Goal: Participate in discussion: Engage in conversation with other users on a specific topic

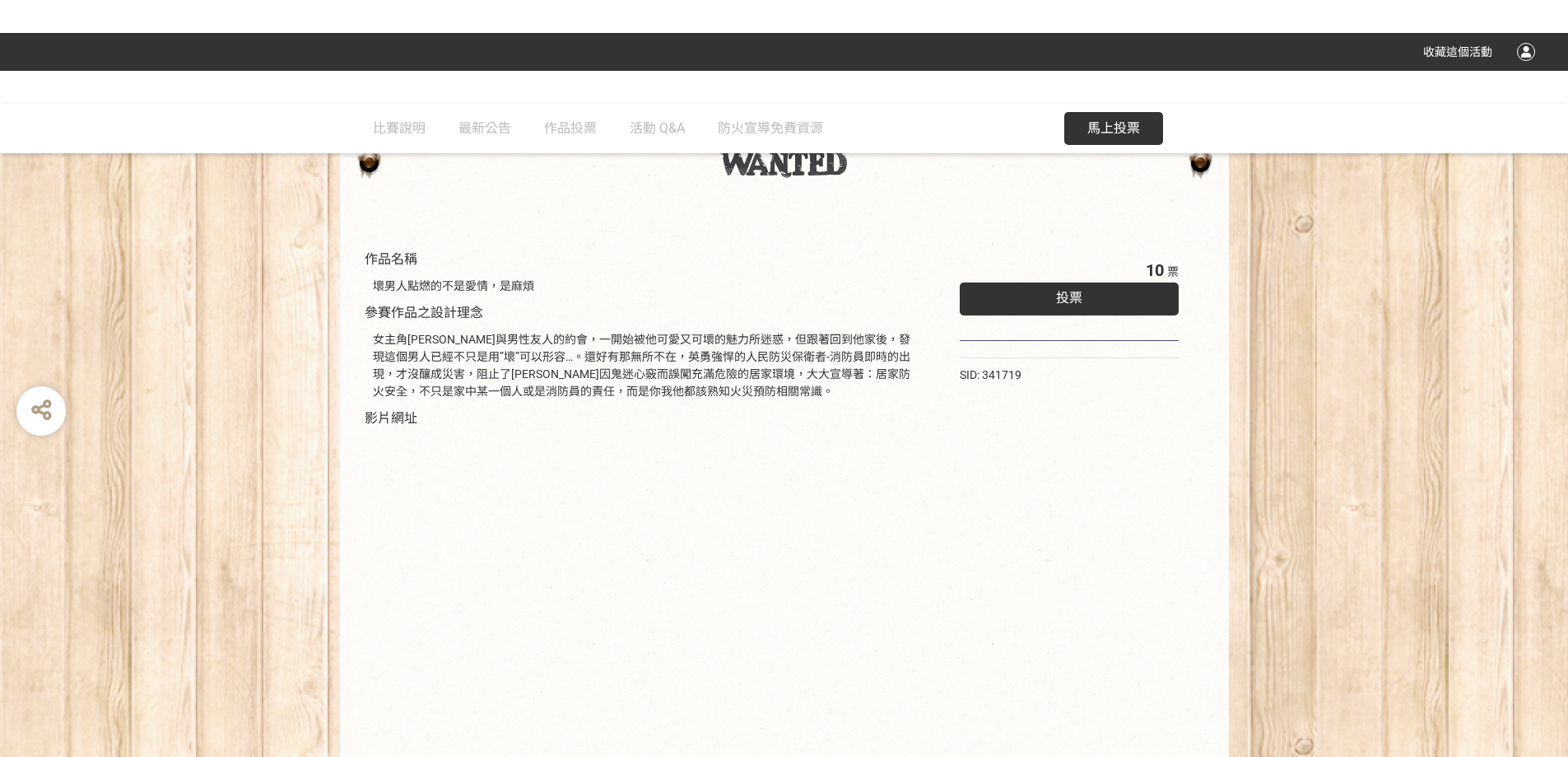
scroll to position [59, 0]
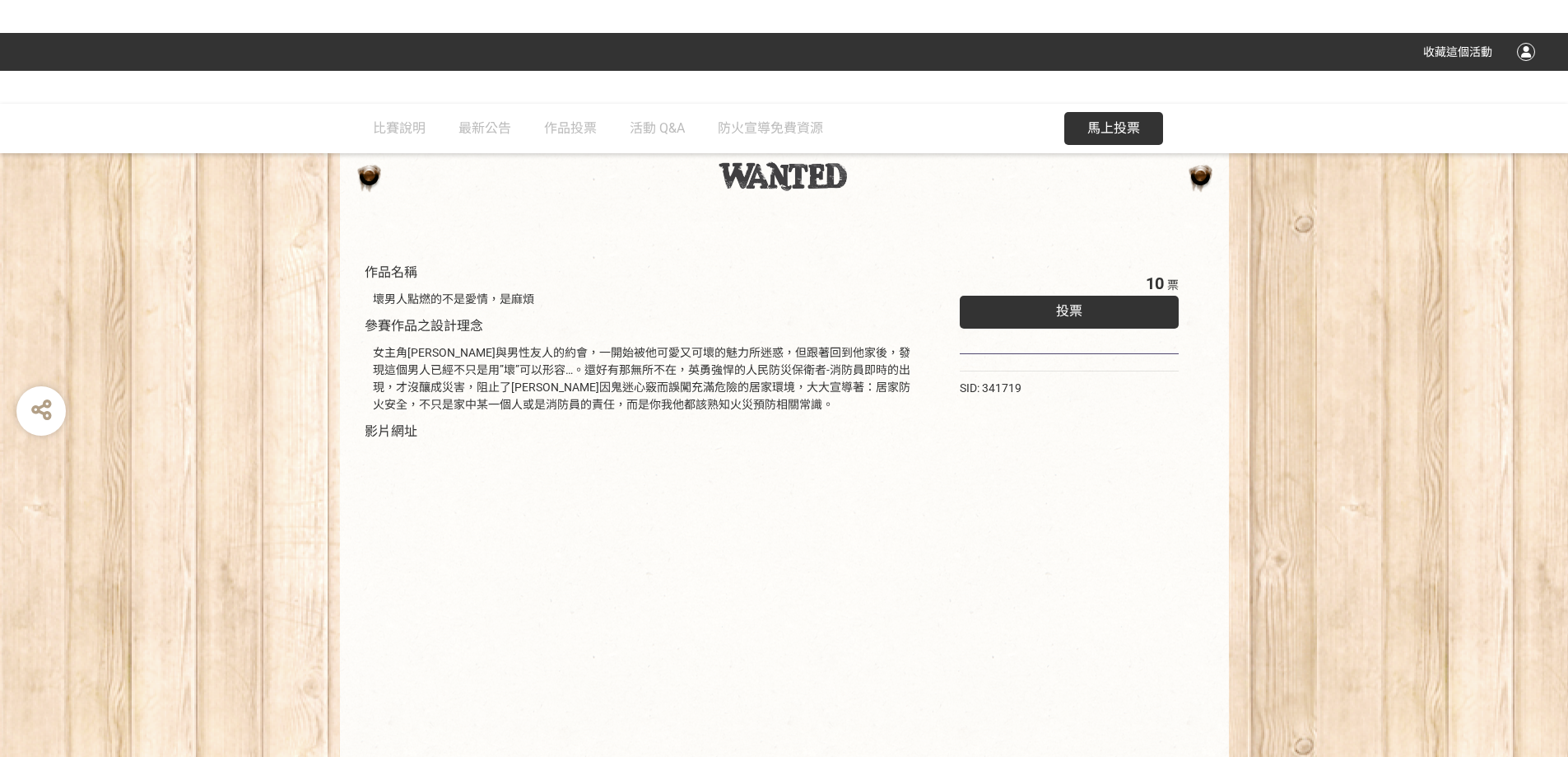
click at [1080, 321] on div "投票" at bounding box center [1070, 312] width 220 height 33
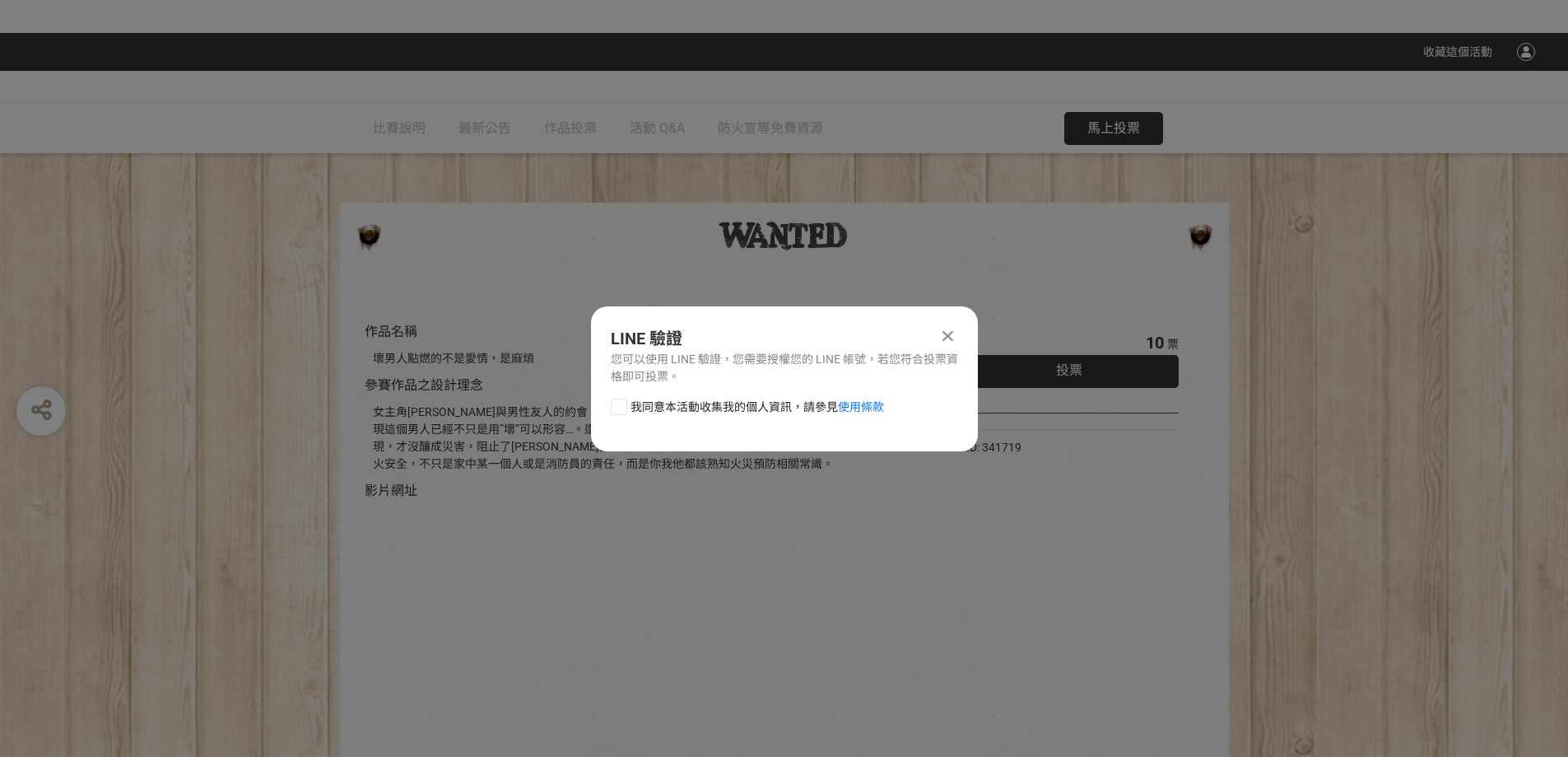
scroll to position [0, 0]
click at [954, 333] on div at bounding box center [948, 335] width 19 height 19
click at [954, 333] on div "10 票 投票 SID: 341719" at bounding box center [1070, 570] width 286 height 514
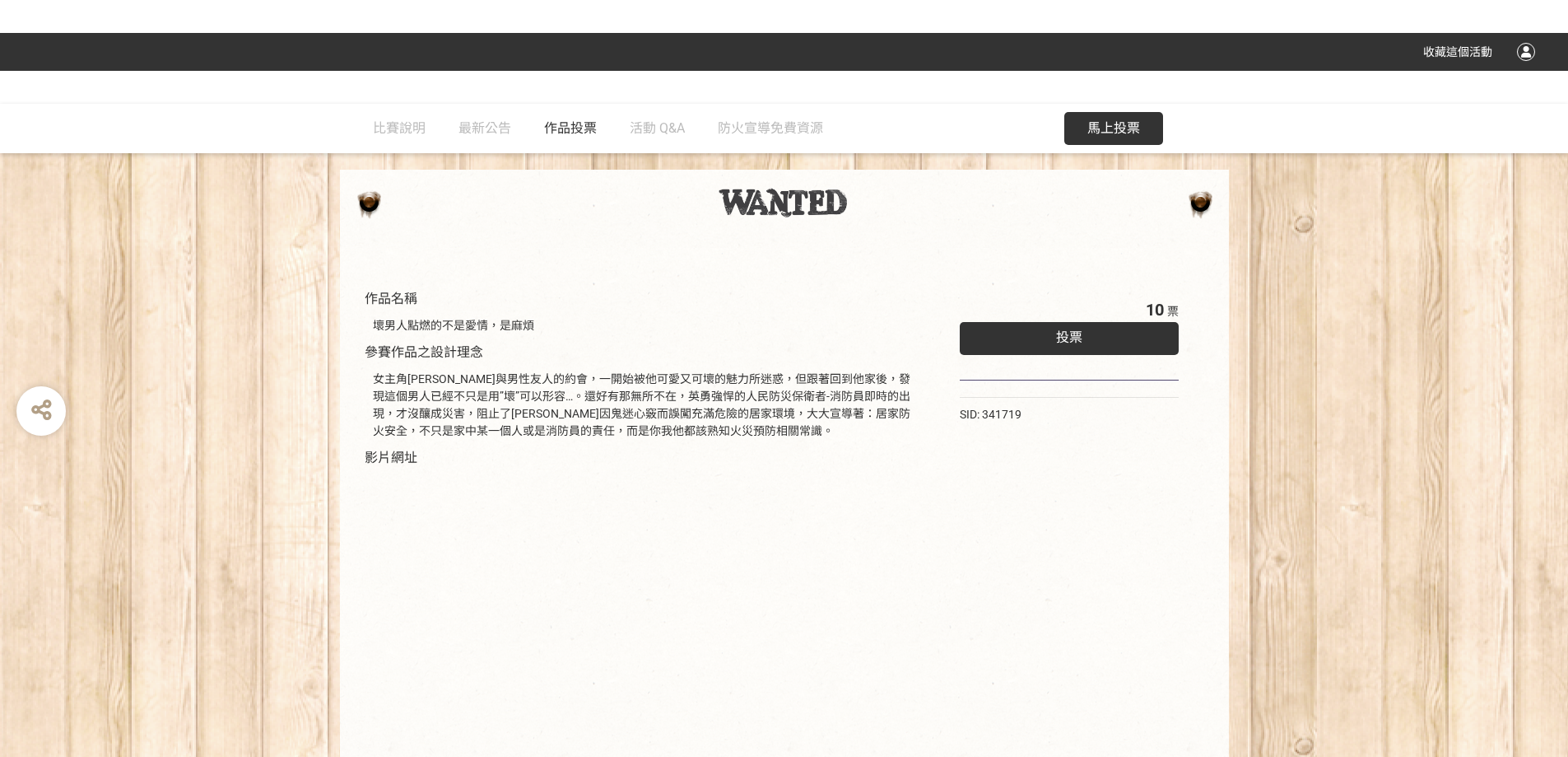
click at [562, 132] on span "作品投票" at bounding box center [570, 128] width 52 height 16
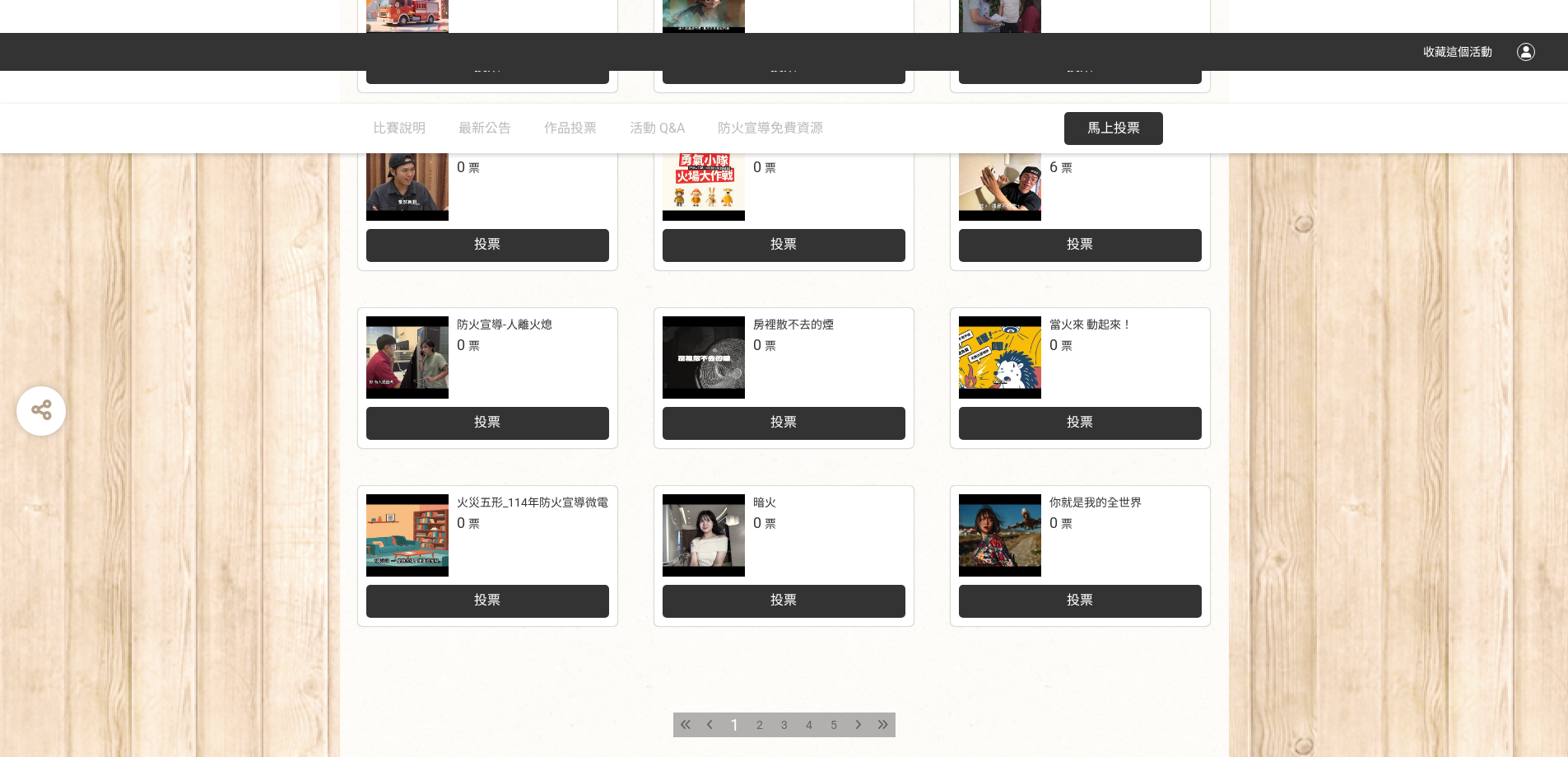
scroll to position [675, 0]
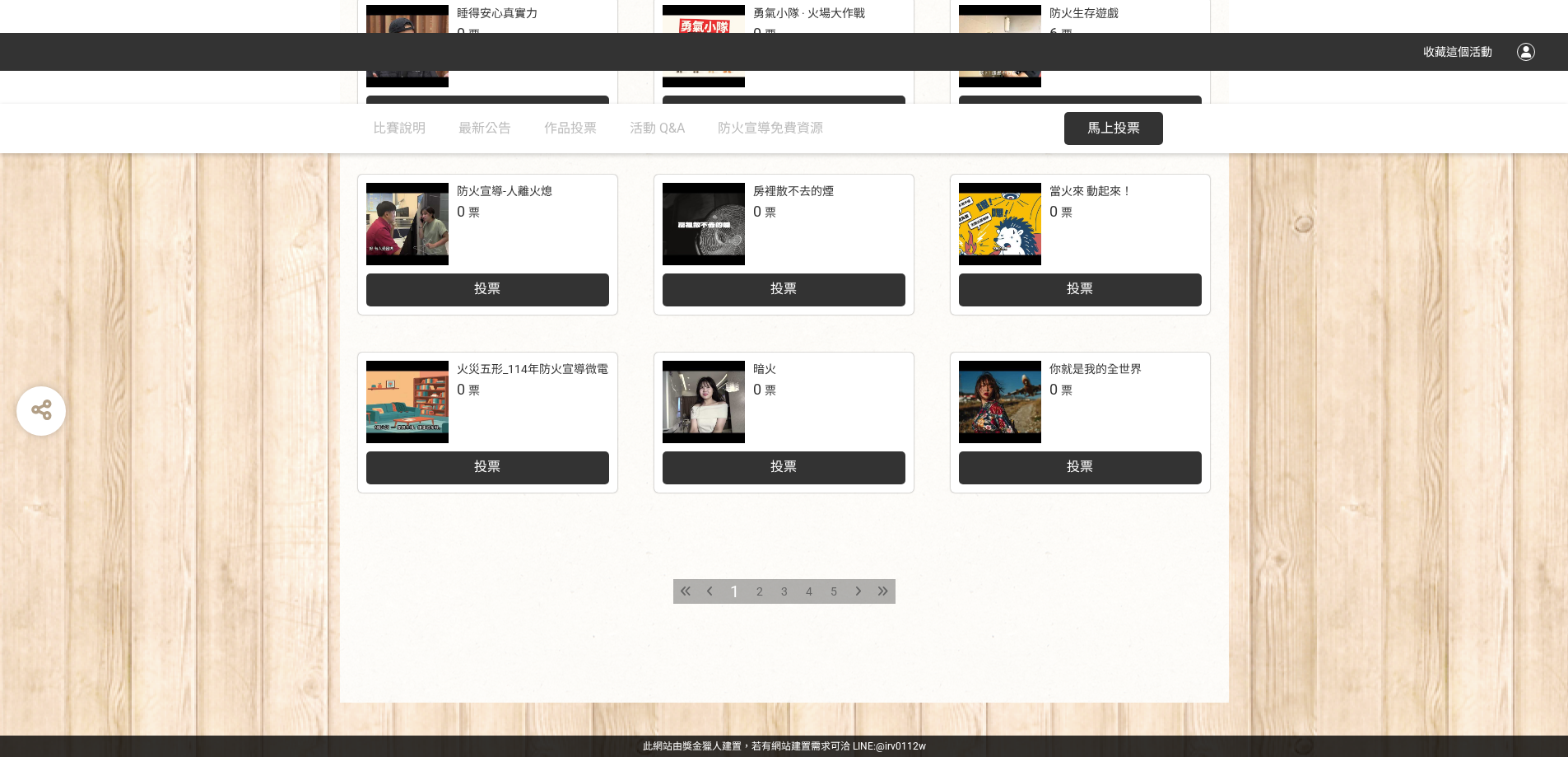
click at [757, 595] on span "2" at bounding box center [760, 592] width 7 height 14
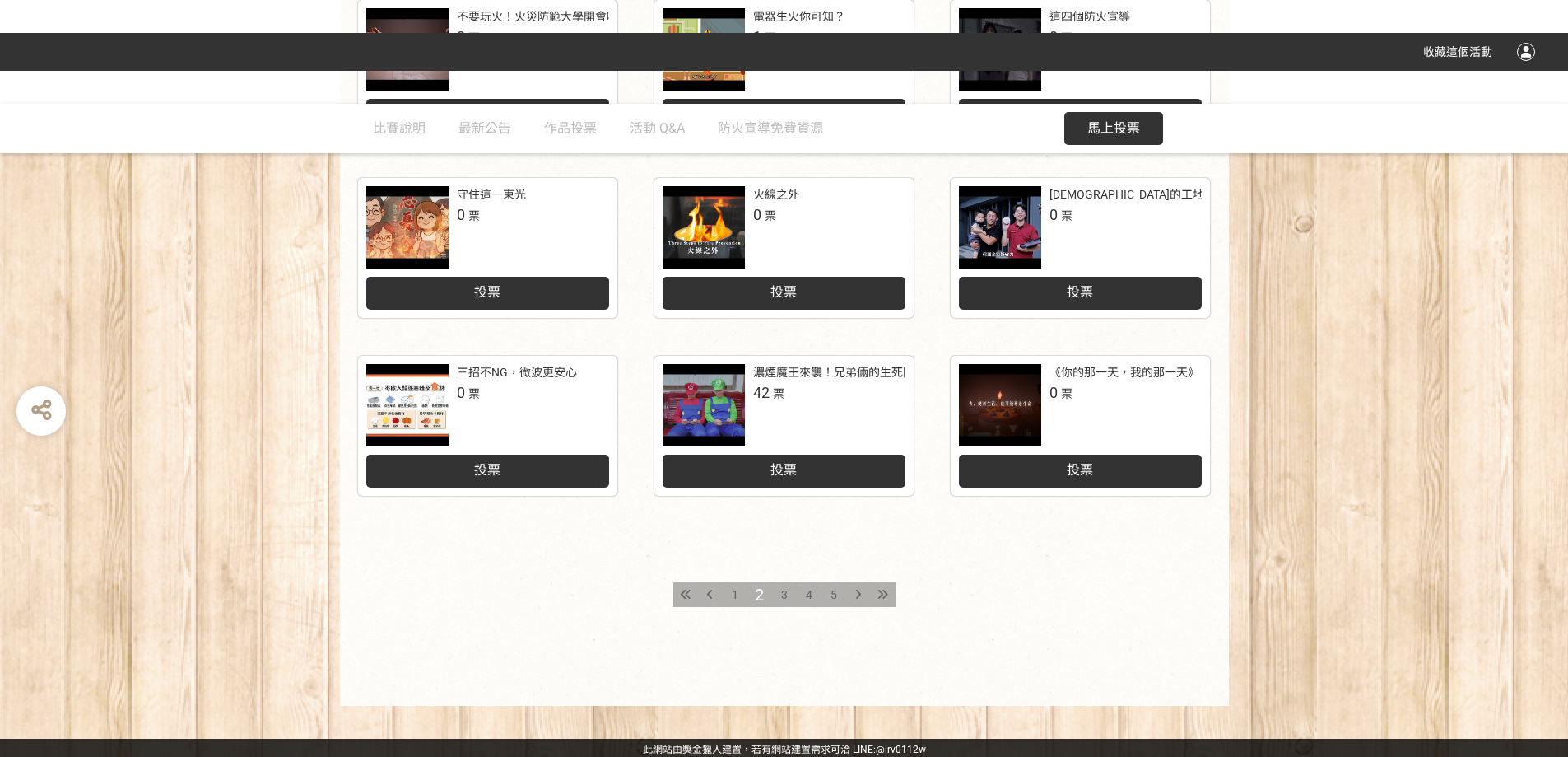
scroll to position [675, 0]
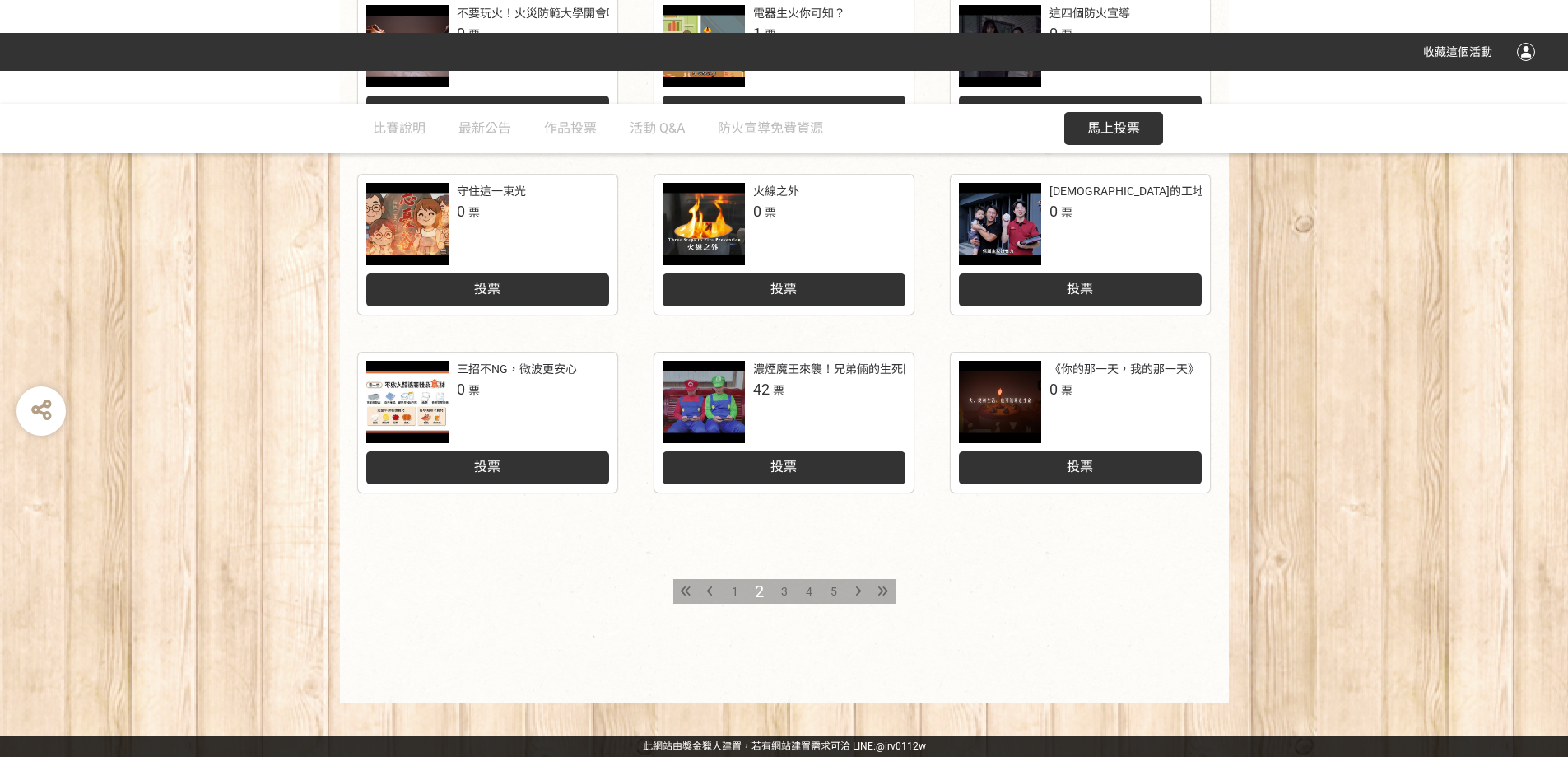
click at [782, 588] on span "3" at bounding box center [784, 592] width 7 height 14
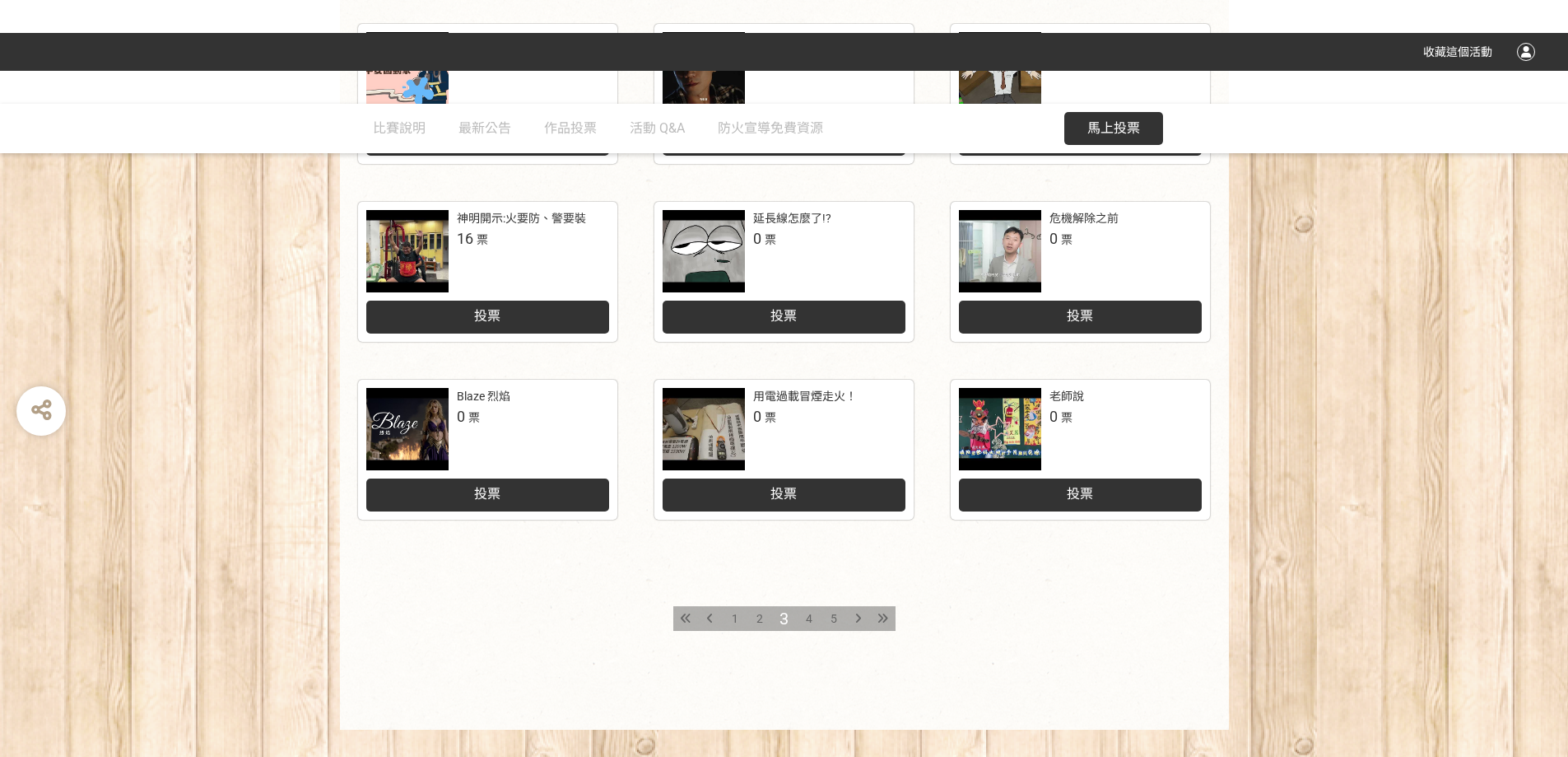
scroll to position [659, 0]
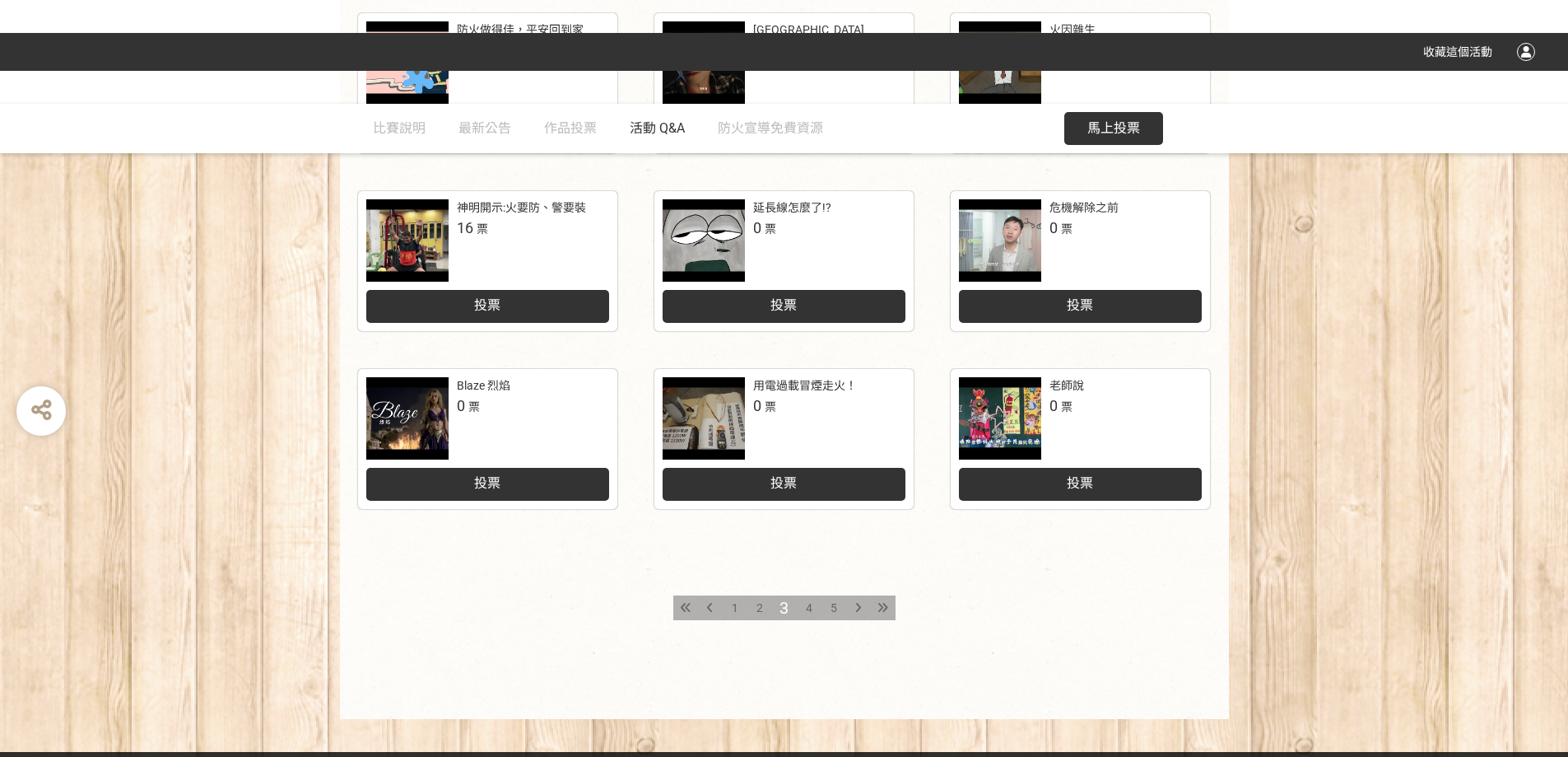
click at [673, 134] on span "活動 Q&A" at bounding box center [657, 128] width 55 height 16
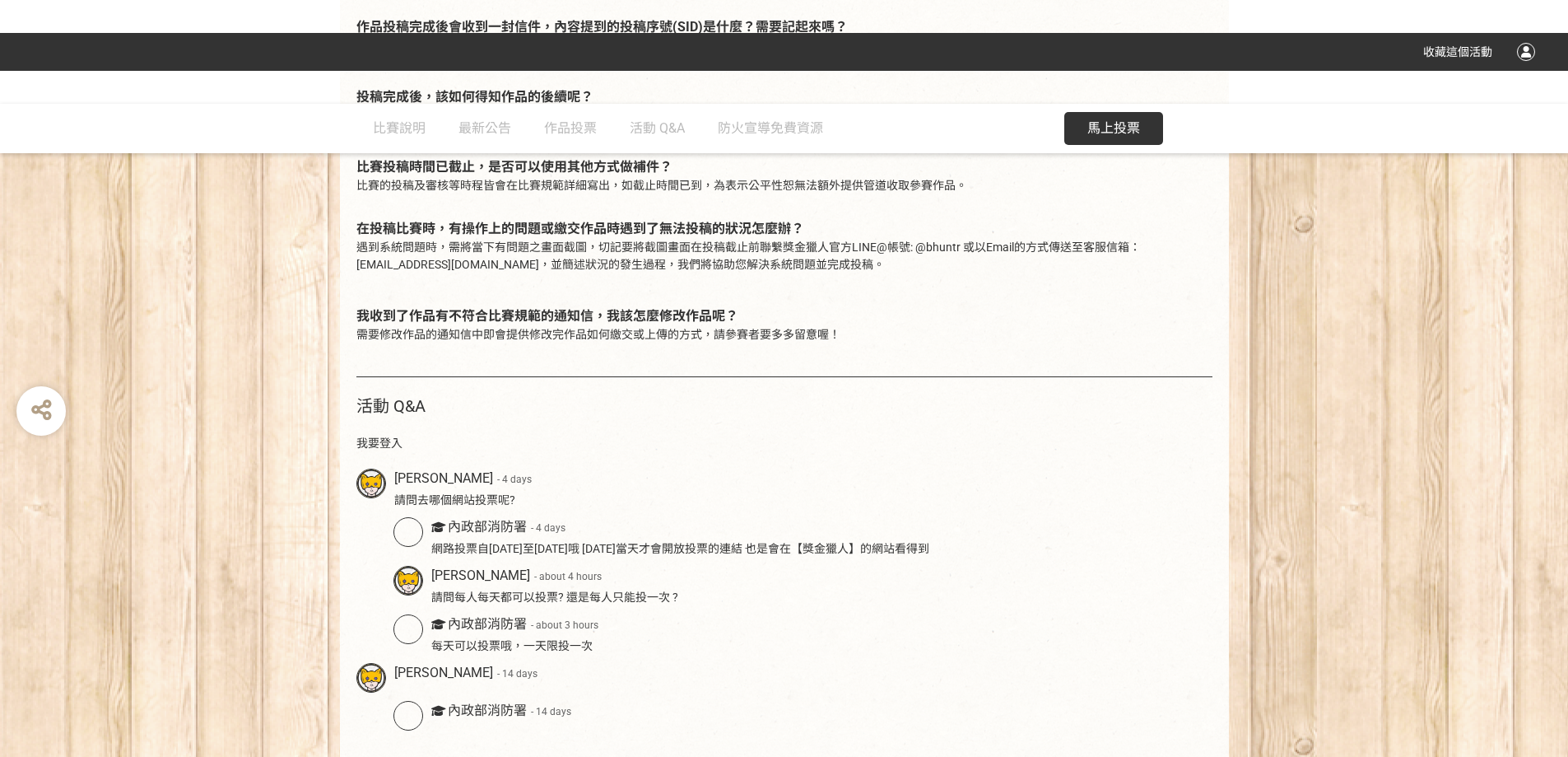
scroll to position [439, 0]
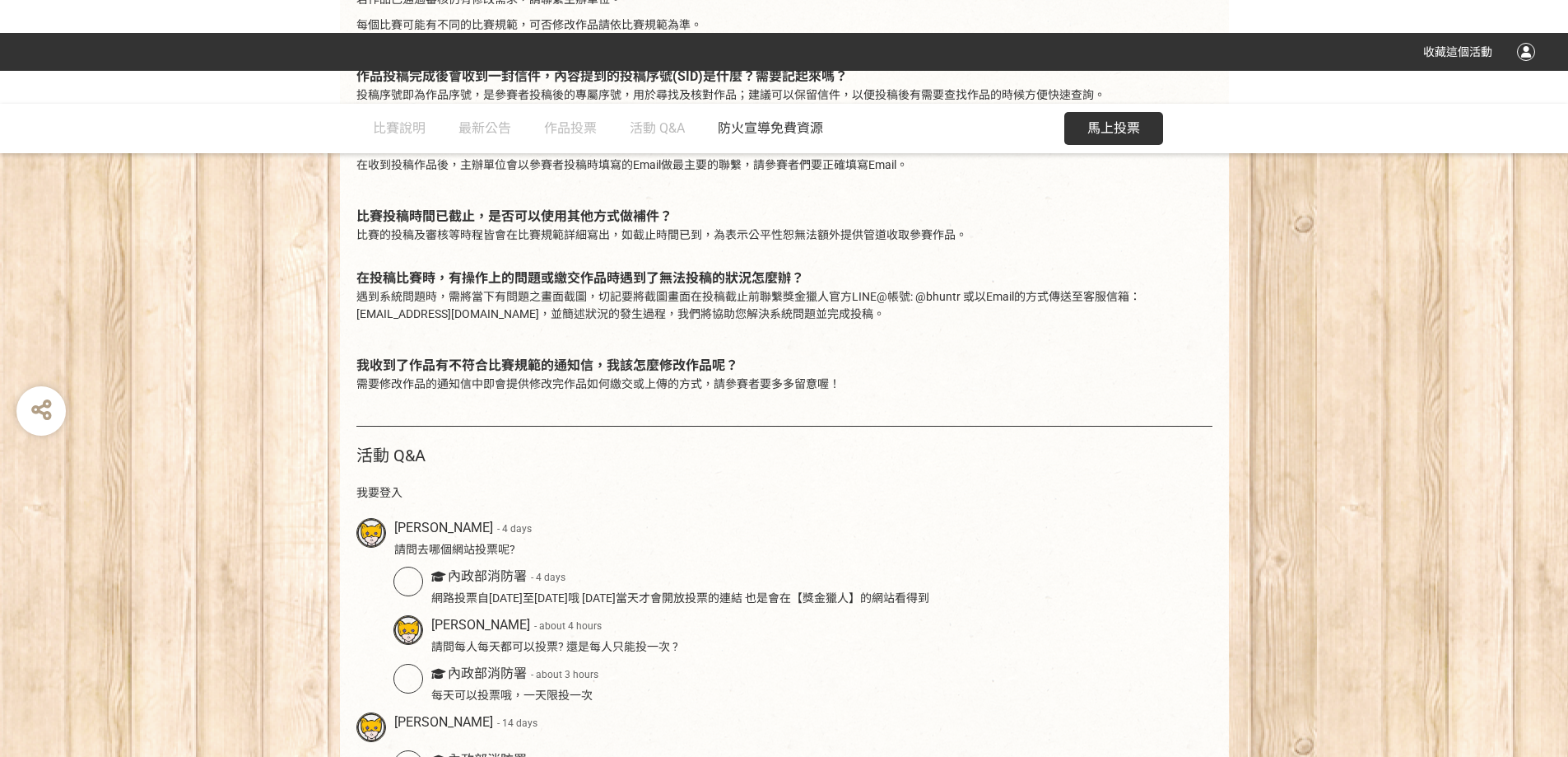
click at [770, 138] on link "防火宣導免費資源" at bounding box center [770, 128] width 105 height 50
click at [402, 134] on span "比賽說明" at bounding box center [399, 128] width 52 height 16
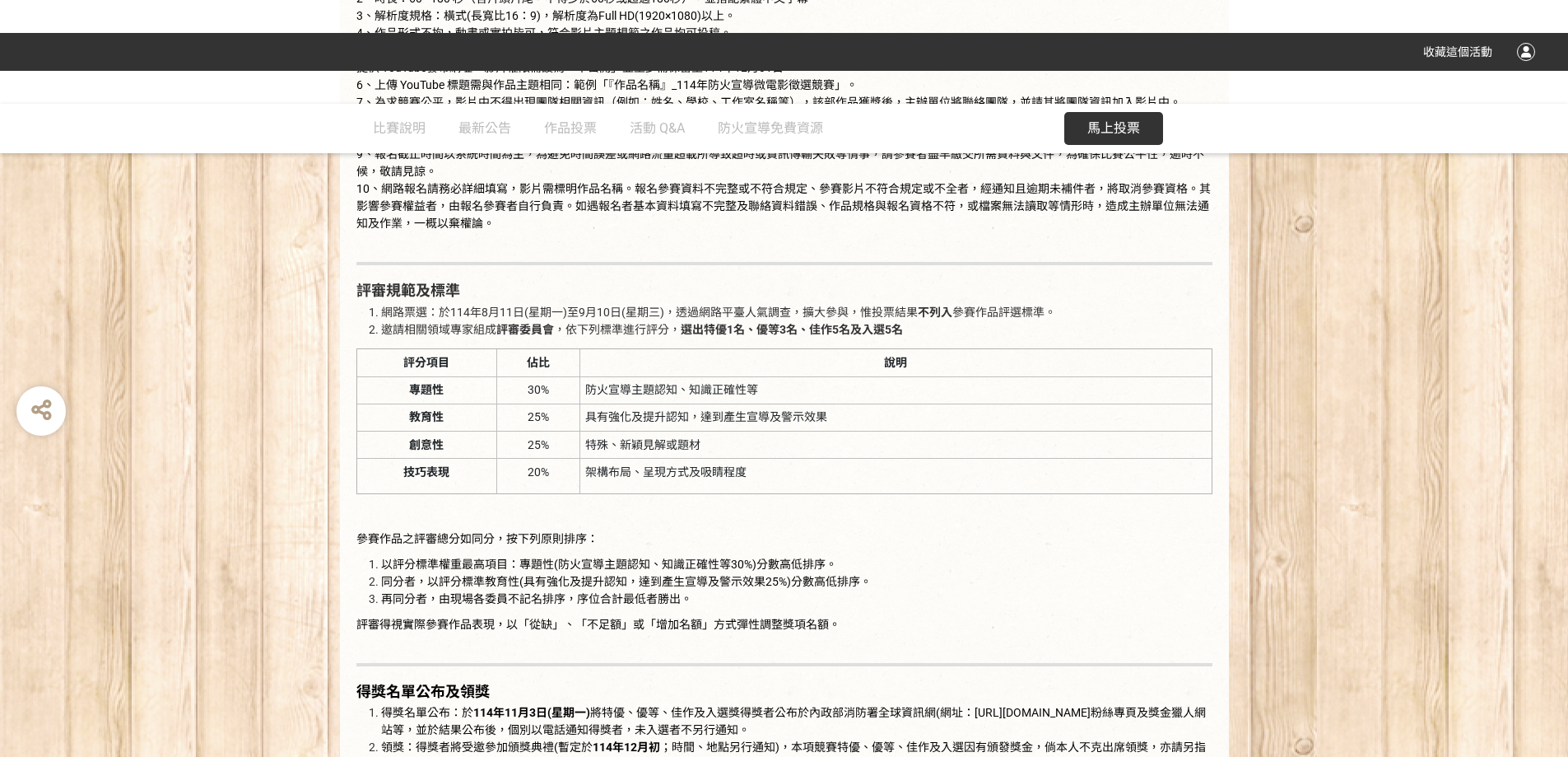
scroll to position [1948, 0]
